Goal: Transaction & Acquisition: Book appointment/travel/reservation

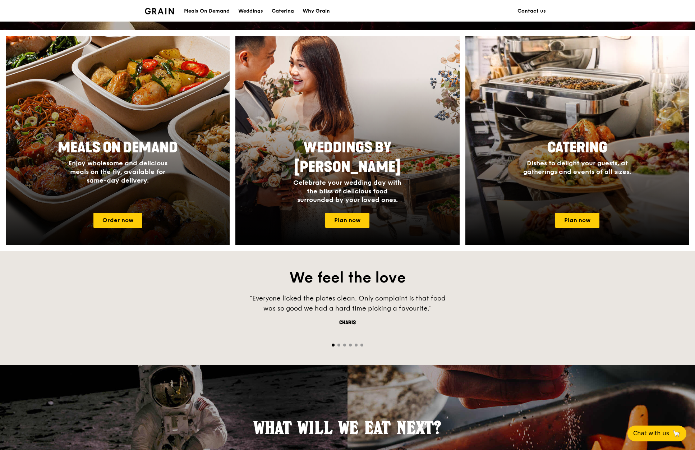
scroll to position [263, 0]
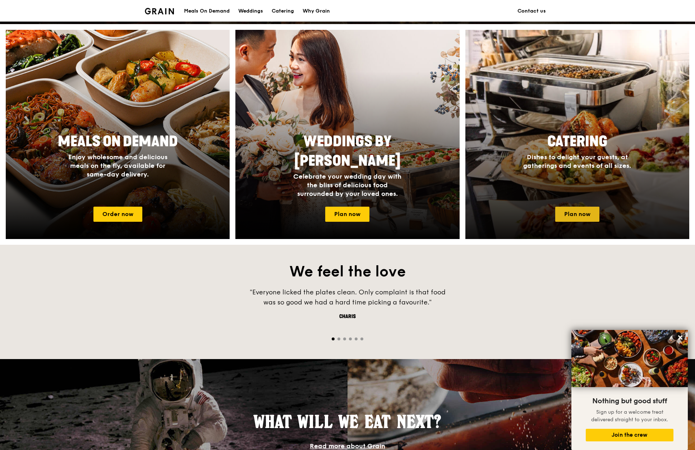
click at [569, 217] on link "Plan now" at bounding box center [577, 214] width 44 height 15
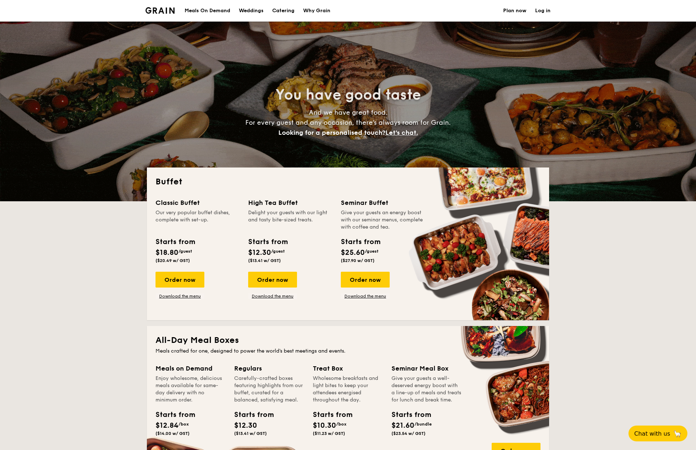
select select
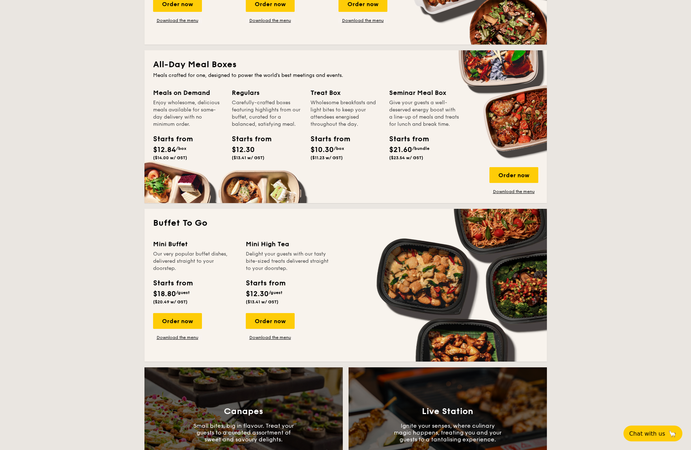
scroll to position [285, 0]
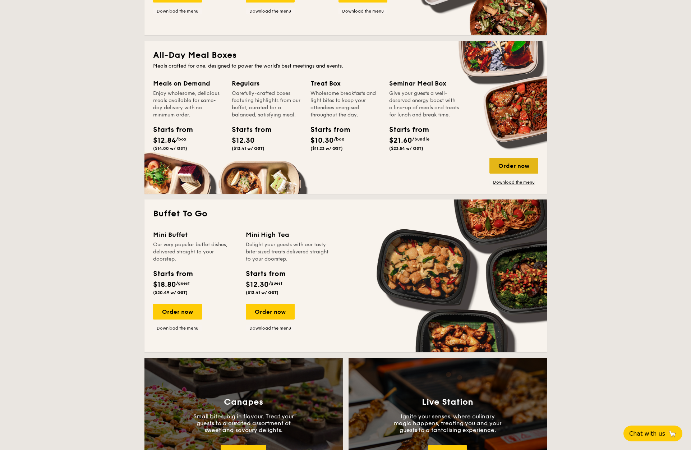
click at [513, 168] on div "Order now" at bounding box center [513, 166] width 49 height 16
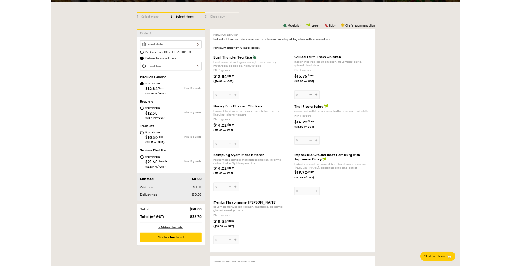
scroll to position [151, 0]
